Goal: Task Accomplishment & Management: Complete application form

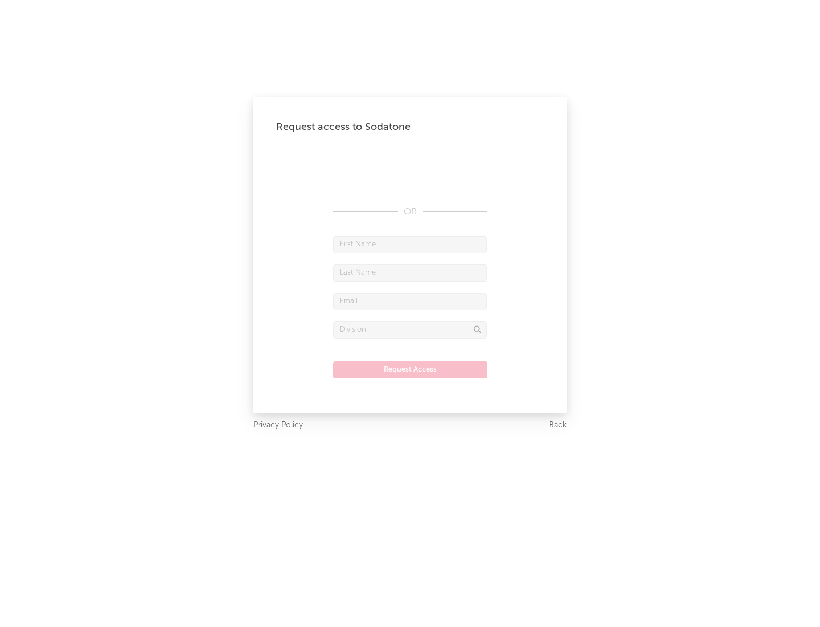
click at [410, 244] on input "text" at bounding box center [410, 244] width 154 height 17
type input "[PERSON_NAME]"
click at [410, 272] on input "text" at bounding box center [410, 272] width 154 height 17
type input "[PERSON_NAME]"
click at [410, 301] on input "text" at bounding box center [410, 301] width 154 height 17
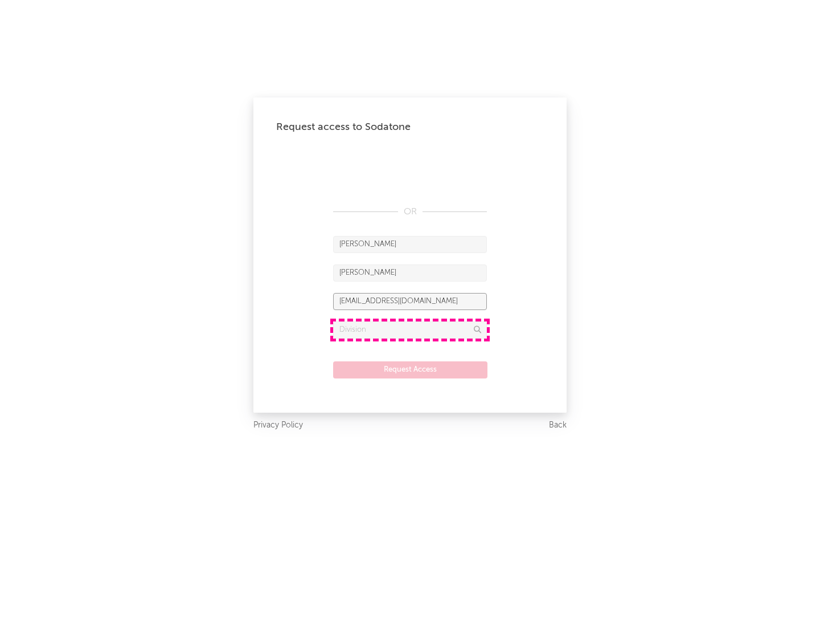
type input "[EMAIL_ADDRESS][DOMAIN_NAME]"
click at [410, 329] on input "text" at bounding box center [410, 329] width 154 height 17
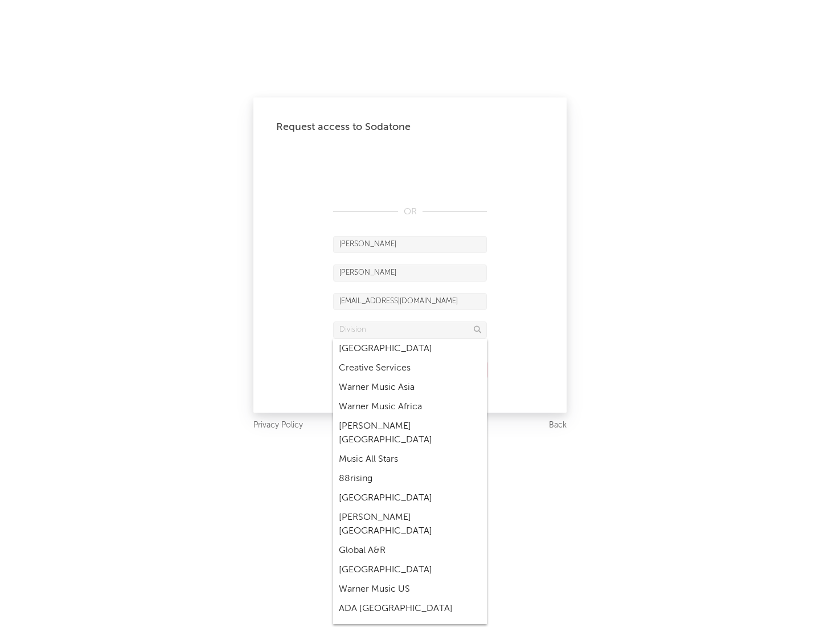
click at [410, 450] on div "Music All Stars" at bounding box center [410, 459] width 154 height 19
type input "Music All Stars"
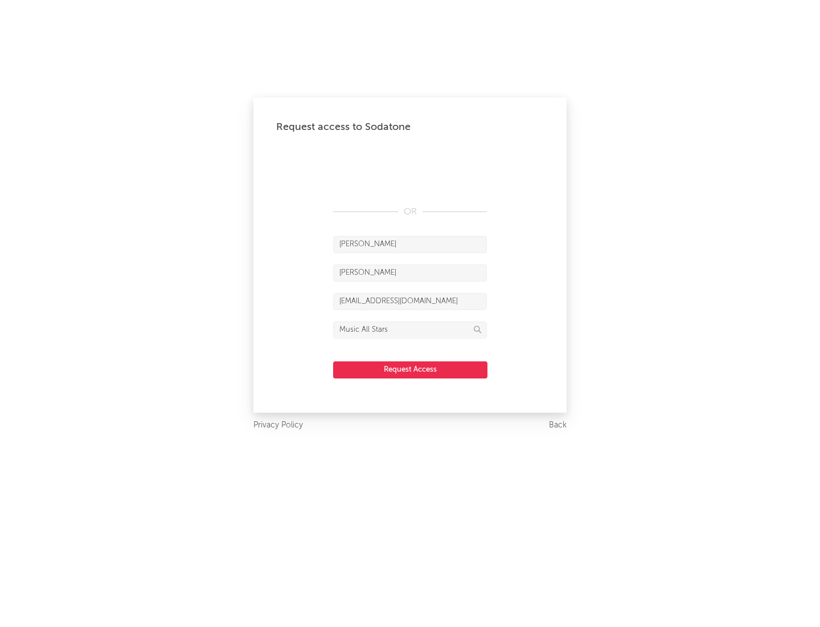
click at [410, 369] on button "Request Access" at bounding box center [410, 369] width 154 height 17
